Goal: Check status: Check status

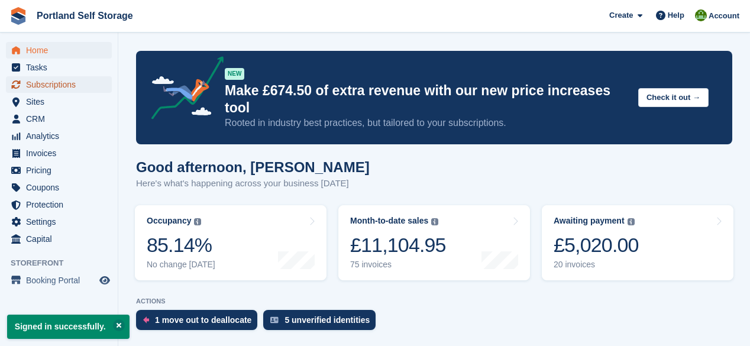
click at [57, 85] on span "Subscriptions" at bounding box center [61, 84] width 71 height 17
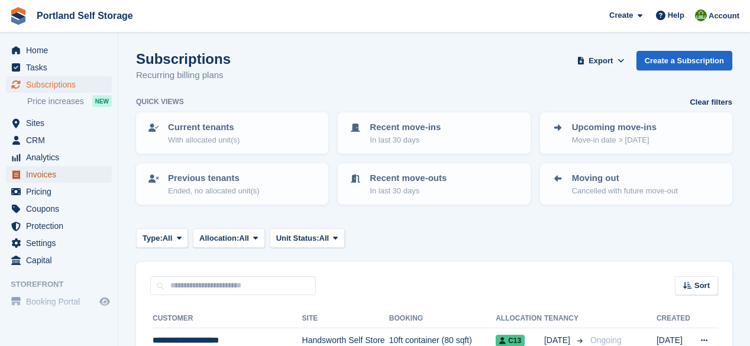
click at [54, 171] on span "Invoices" at bounding box center [61, 174] width 71 height 17
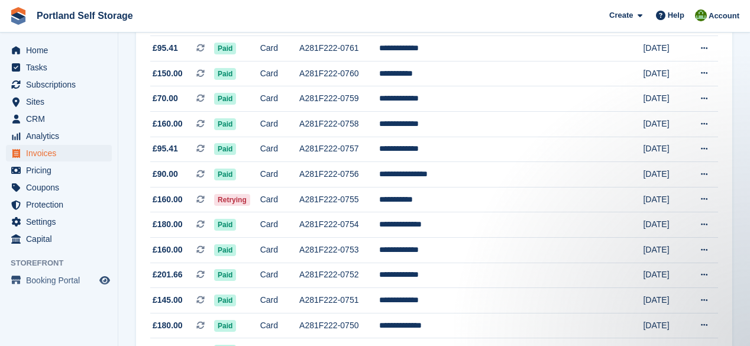
scroll to position [1176, 0]
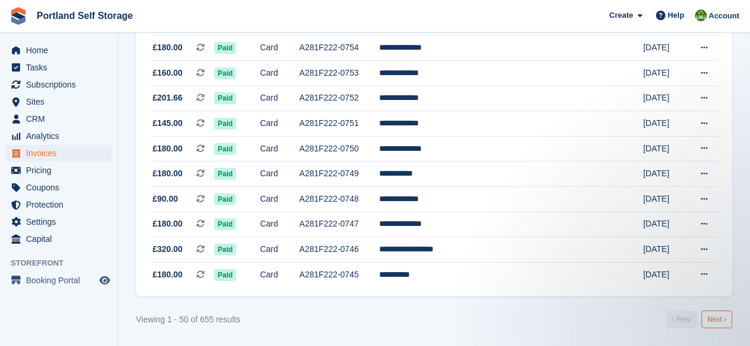
click at [716, 319] on link "Next ›" at bounding box center [716, 319] width 31 height 18
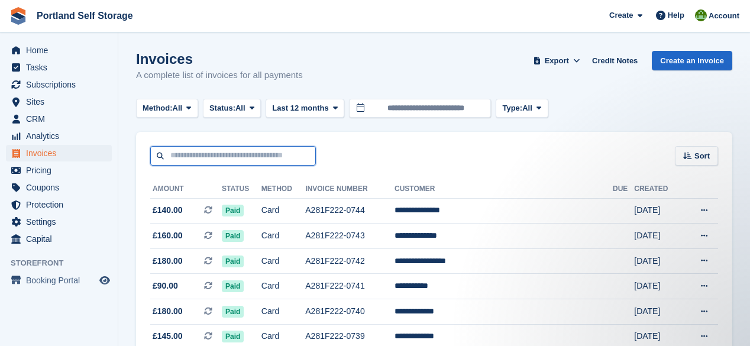
click at [217, 158] on input "text" at bounding box center [233, 156] width 166 height 20
type input "******"
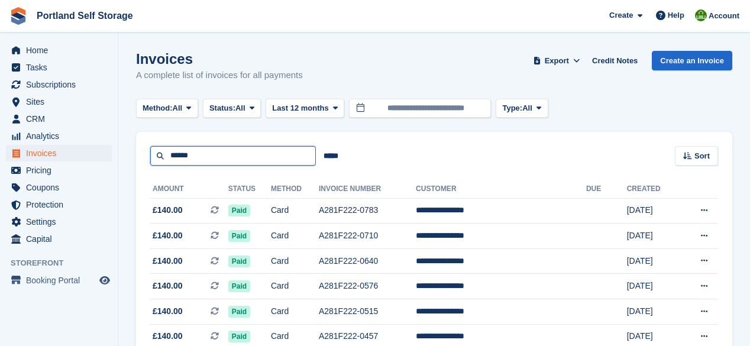
drag, startPoint x: 231, startPoint y: 154, endPoint x: 169, endPoint y: 158, distance: 62.2
click at [169, 158] on input "******" at bounding box center [233, 156] width 166 height 20
type input "******"
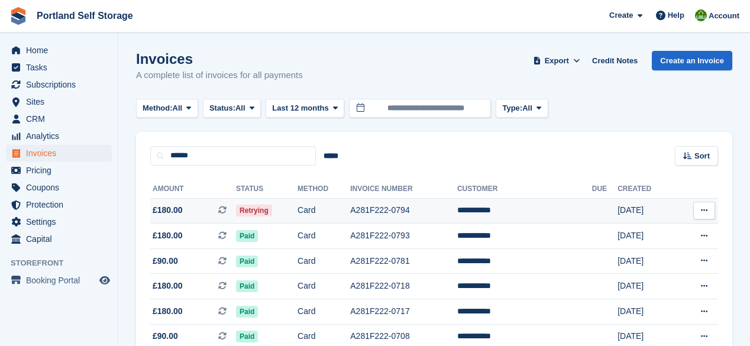
click at [391, 206] on td "A281F222-0794" at bounding box center [403, 210] width 107 height 25
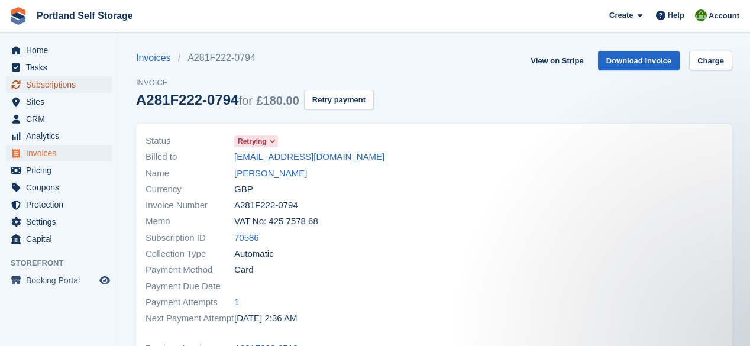
click at [41, 85] on span "Subscriptions" at bounding box center [61, 84] width 71 height 17
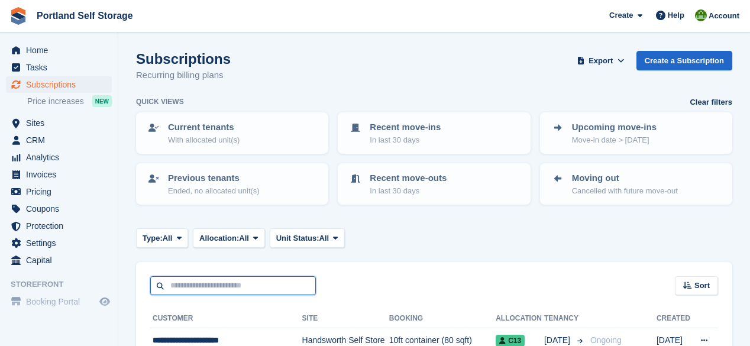
click at [220, 281] on input "text" at bounding box center [233, 286] width 166 height 20
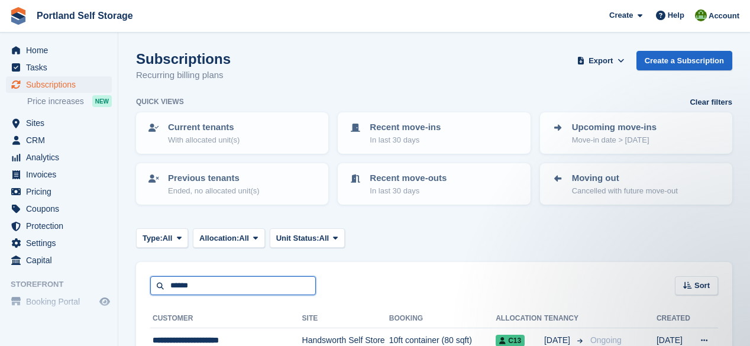
type input "******"
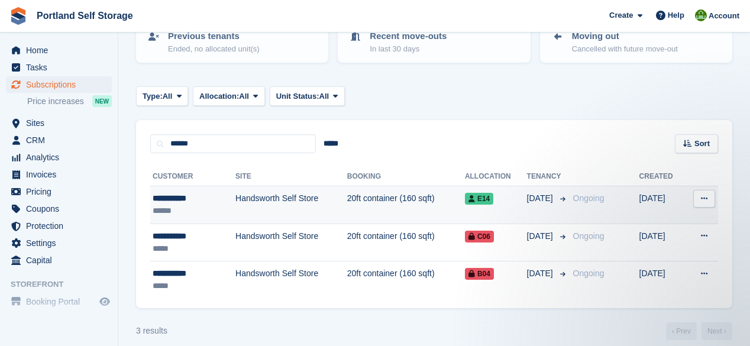
click at [370, 199] on td "20ft container (160 sqft)" at bounding box center [406, 205] width 118 height 38
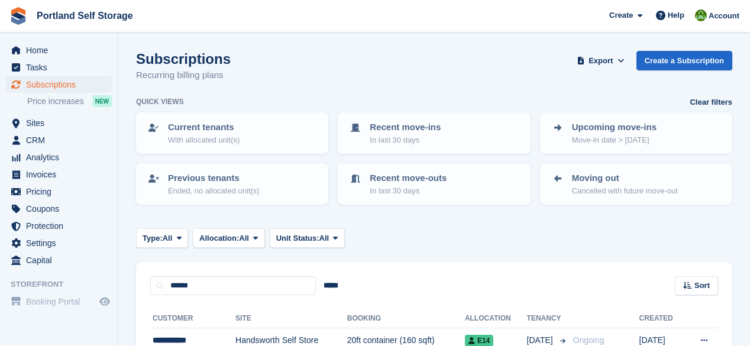
scroll to position [142, 0]
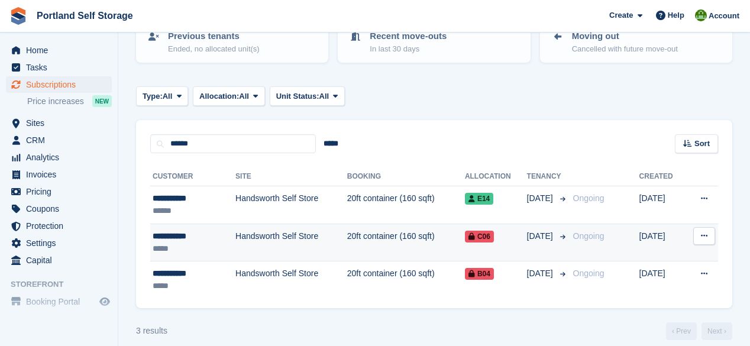
click at [398, 242] on td "20ft container (160 sqft)" at bounding box center [406, 243] width 118 height 38
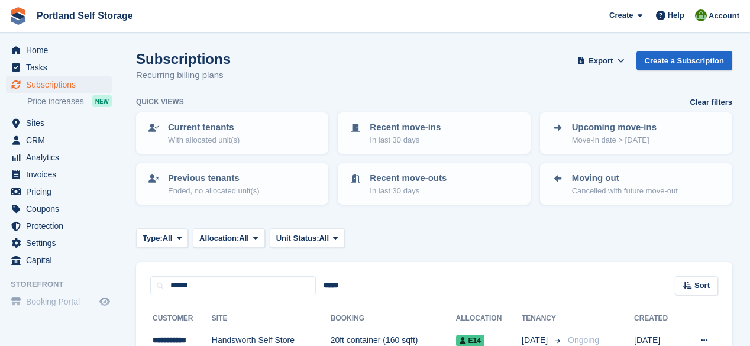
scroll to position [142, 0]
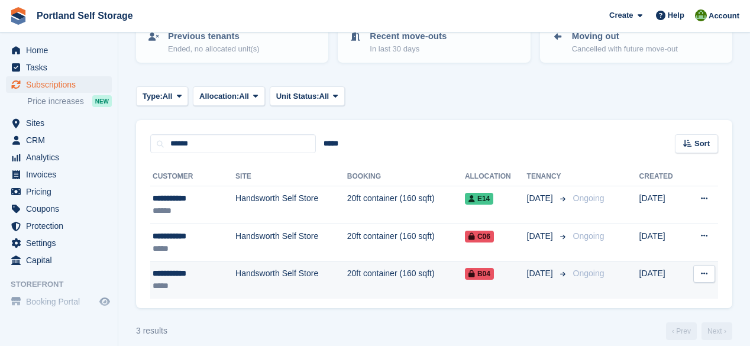
click at [394, 278] on td "20ft container (160 sqft)" at bounding box center [406, 279] width 118 height 37
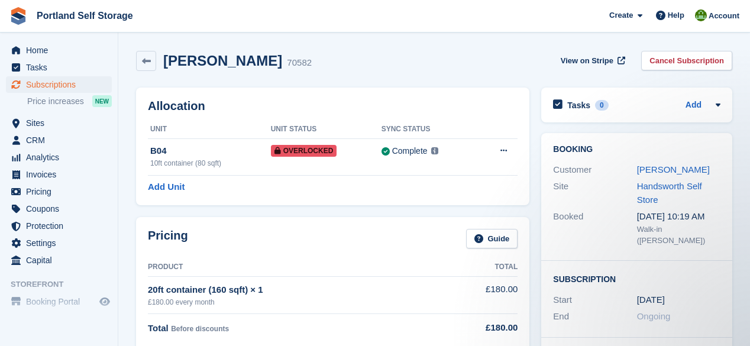
scroll to position [189, 0]
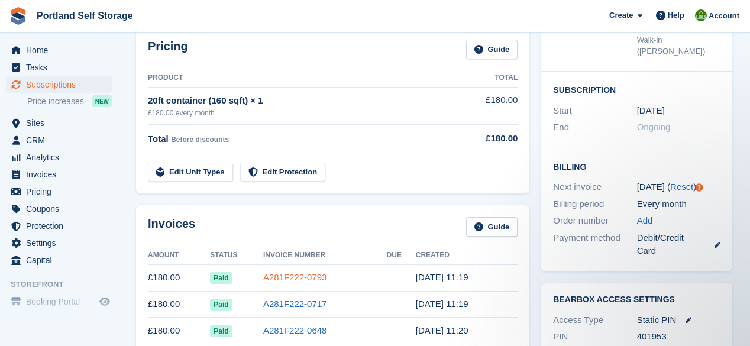
click at [312, 275] on link "A281F222-0793" at bounding box center [295, 277] width 64 height 10
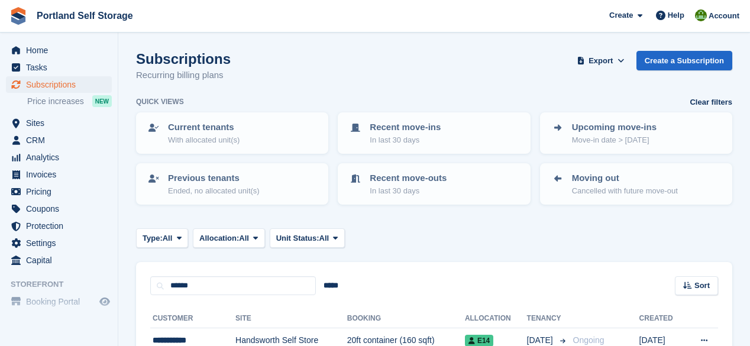
scroll to position [142, 0]
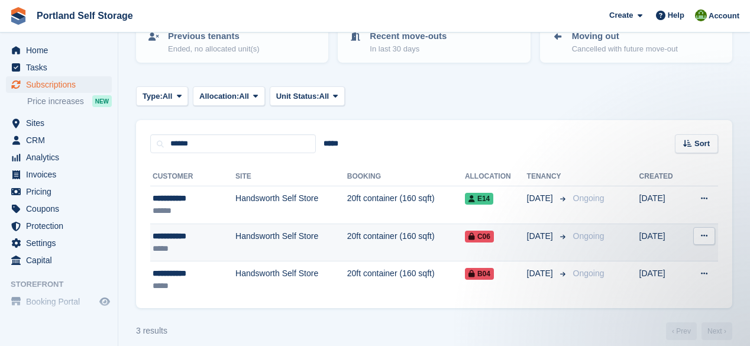
click at [381, 232] on td "20ft container (160 sqft)" at bounding box center [406, 243] width 118 height 38
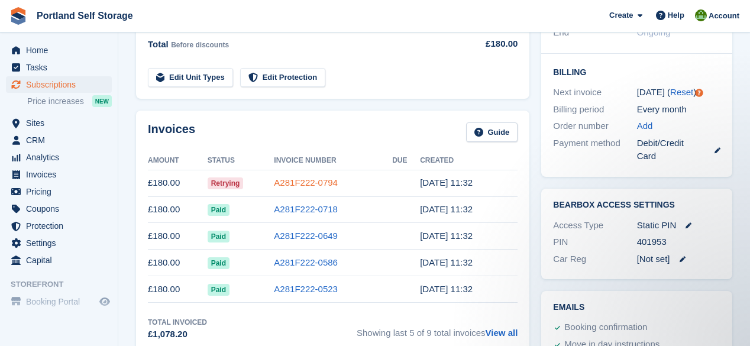
click at [332, 180] on link "A281F222-0794" at bounding box center [306, 182] width 64 height 10
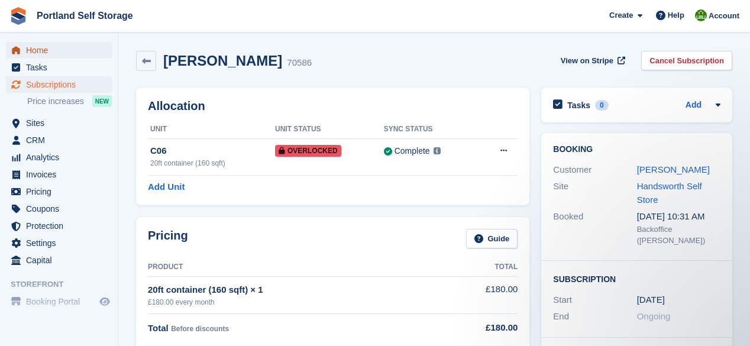
click at [35, 53] on span "Home" at bounding box center [61, 50] width 71 height 17
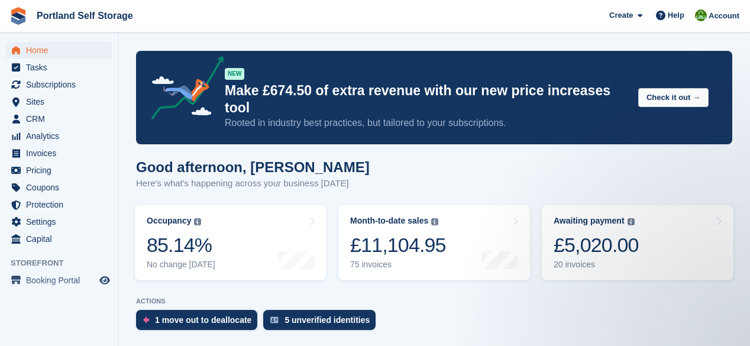
scroll to position [518, 0]
